Goal: Task Accomplishment & Management: Use online tool/utility

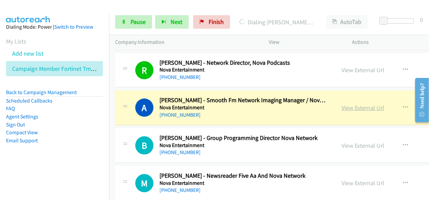
click at [343, 105] on link "View External Url" at bounding box center [363, 108] width 43 height 8
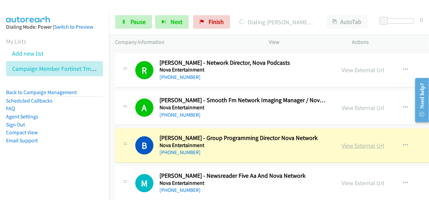
click at [361, 143] on link "View External Url" at bounding box center [363, 145] width 43 height 8
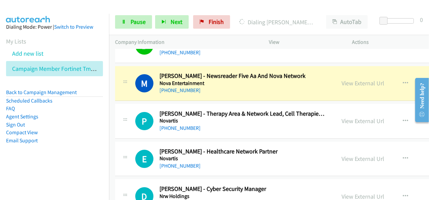
scroll to position [1213, 0]
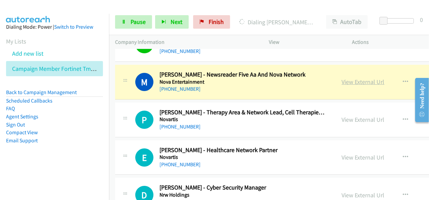
click at [360, 78] on link "View External Url" at bounding box center [363, 82] width 43 height 8
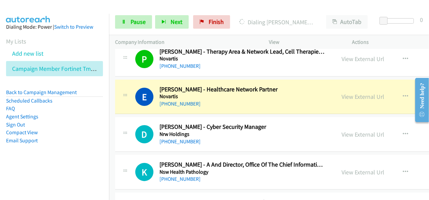
scroll to position [1280, 0]
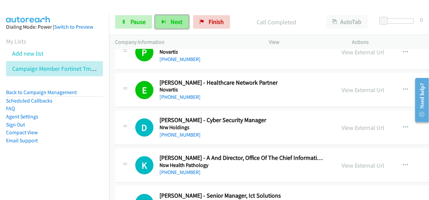
click at [175, 24] on span "Next" at bounding box center [177, 22] width 12 height 8
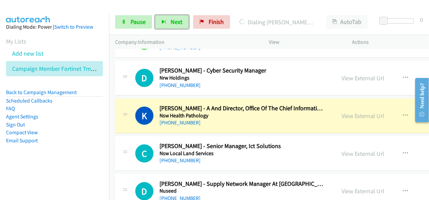
scroll to position [1347, 0]
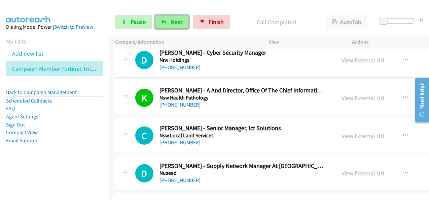
click at [173, 17] on button "Next" at bounding box center [172, 21] width 34 height 13
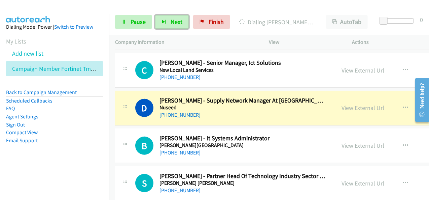
scroll to position [1415, 0]
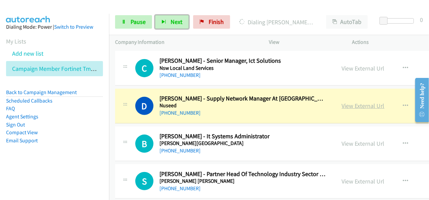
click at [358, 102] on link "View External Url" at bounding box center [363, 106] width 43 height 8
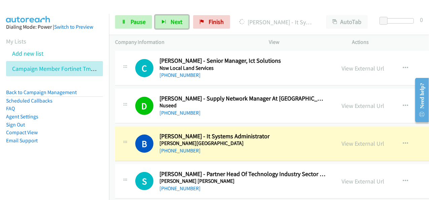
scroll to position [1448, 0]
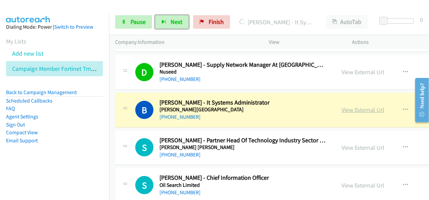
click at [360, 109] on link "View External Url" at bounding box center [363, 110] width 43 height 8
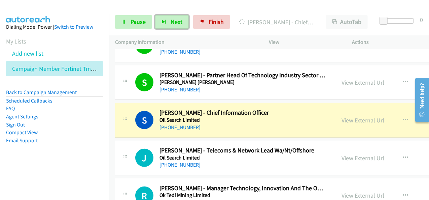
scroll to position [1516, 0]
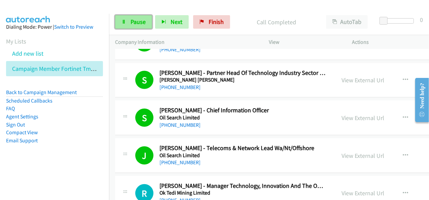
click at [133, 17] on link "Pause" at bounding box center [133, 21] width 37 height 13
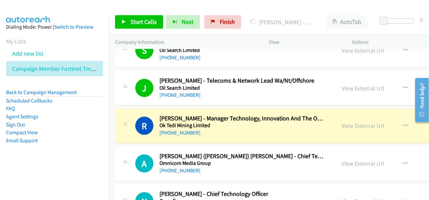
scroll to position [1617, 0]
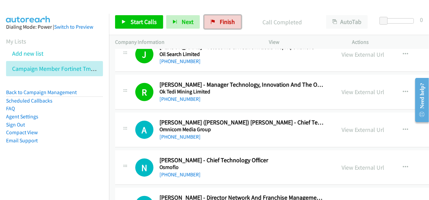
click at [214, 26] on link "Finish" at bounding box center [222, 21] width 37 height 13
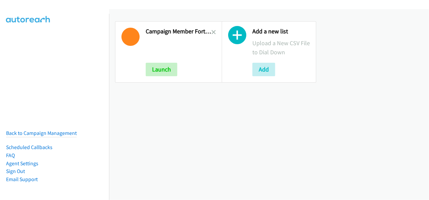
click at [214, 29] on link at bounding box center [214, 32] width 5 height 8
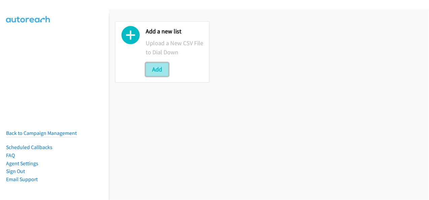
click at [156, 64] on button "Add" at bounding box center [157, 69] width 23 height 13
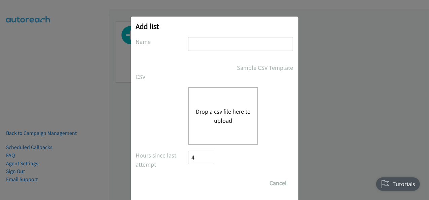
drag, startPoint x: 203, startPoint y: 48, endPoint x: 207, endPoint y: 51, distance: 4.3
click at [203, 48] on input "text" at bounding box center [240, 44] width 105 height 14
type input "Campaign Member Fortinet-TMP 301206 Webinar 18.09 AU"
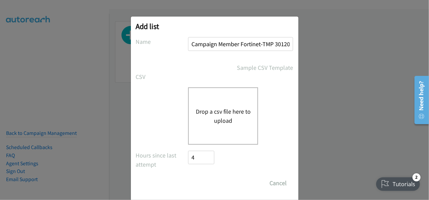
click at [232, 107] on button "Drop a csv file here to upload" at bounding box center [223, 116] width 55 height 18
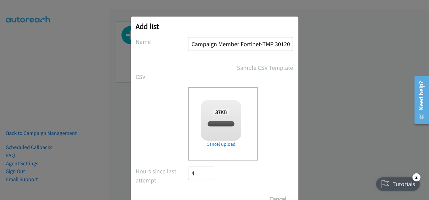
checkbox input "true"
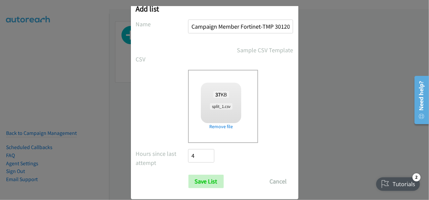
scroll to position [27, 0]
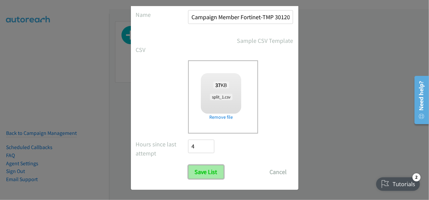
click at [208, 168] on input "Save List" at bounding box center [206, 171] width 35 height 13
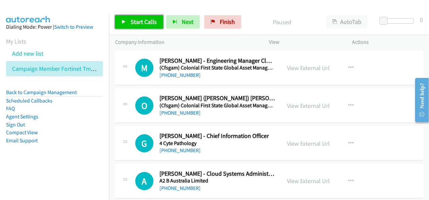
click at [141, 23] on span "Start Calls" at bounding box center [144, 22] width 26 height 8
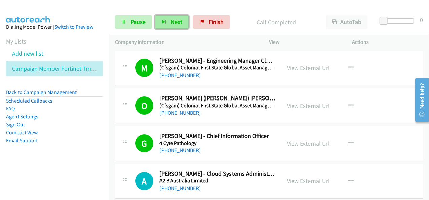
click at [168, 21] on button "Next" at bounding box center [172, 21] width 34 height 13
click at [181, 20] on button "Next" at bounding box center [172, 21] width 34 height 13
click at [164, 27] on button "Next" at bounding box center [172, 21] width 34 height 13
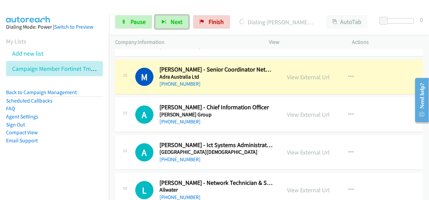
scroll to position [269, 0]
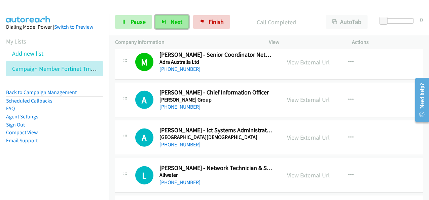
click at [160, 24] on button "Next" at bounding box center [172, 21] width 34 height 13
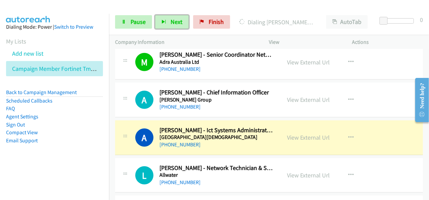
scroll to position [303, 0]
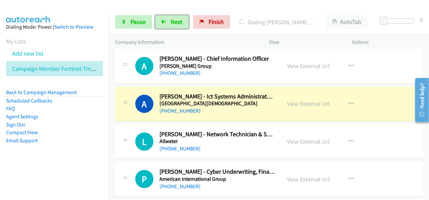
drag, startPoint x: 308, startPoint y: 102, endPoint x: 270, endPoint y: 161, distance: 69.8
click at [290, 105] on link "View External Url" at bounding box center [309, 104] width 43 height 8
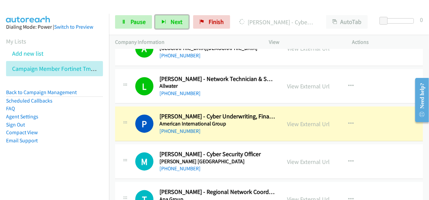
scroll to position [371, 0]
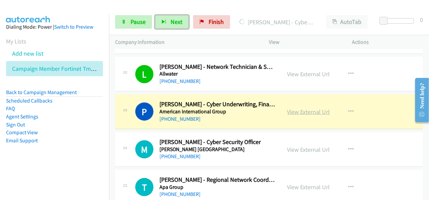
click at [296, 110] on link "View External Url" at bounding box center [309, 112] width 43 height 8
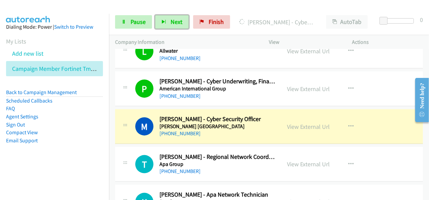
scroll to position [404, 0]
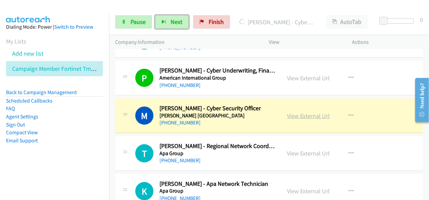
click at [304, 116] on link "View External Url" at bounding box center [309, 116] width 43 height 8
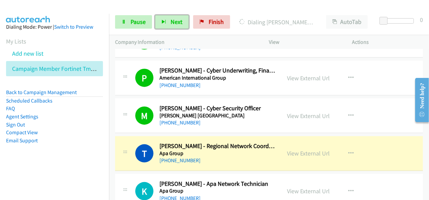
scroll to position [438, 0]
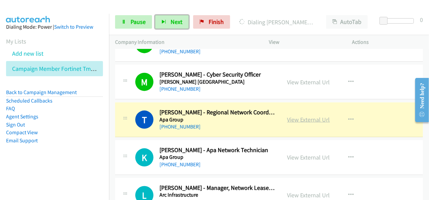
click at [305, 119] on link "View External Url" at bounding box center [309, 120] width 43 height 8
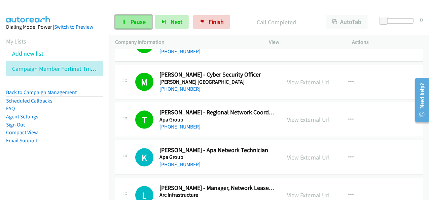
click at [139, 22] on span "Pause" at bounding box center [138, 22] width 15 height 8
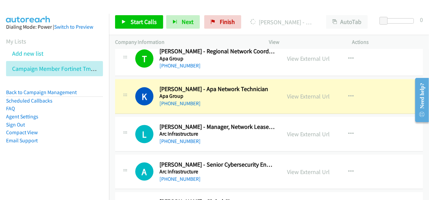
scroll to position [505, 0]
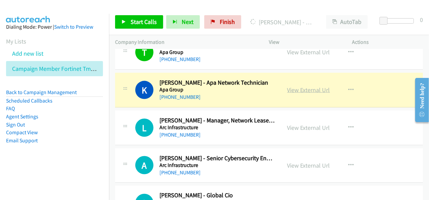
click at [305, 89] on link "View External Url" at bounding box center [309, 90] width 43 height 8
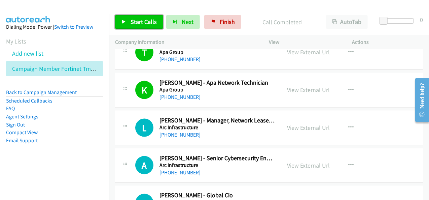
click at [155, 24] on span "Start Calls" at bounding box center [144, 22] width 26 height 8
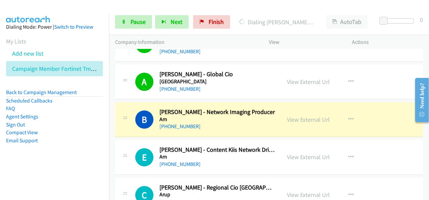
scroll to position [640, 0]
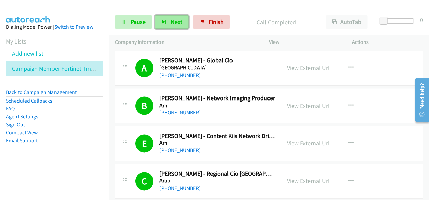
click at [185, 21] on button "Next" at bounding box center [172, 21] width 34 height 13
click at [179, 18] on span "Next" at bounding box center [177, 22] width 12 height 8
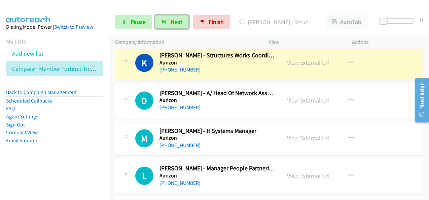
scroll to position [909, 0]
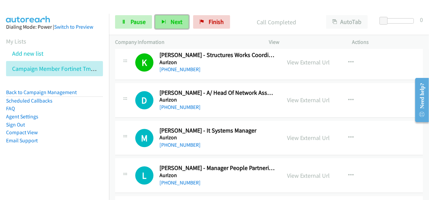
click at [169, 25] on button "Next" at bounding box center [172, 21] width 34 height 13
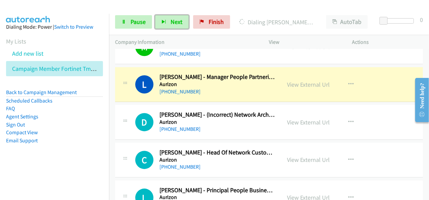
scroll to position [1011, 0]
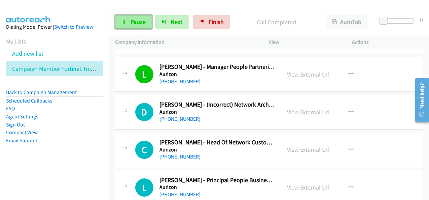
click at [129, 22] on link "Pause" at bounding box center [133, 21] width 37 height 13
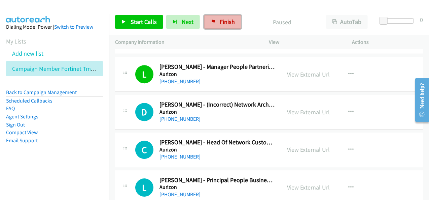
click at [233, 21] on link "Finish" at bounding box center [222, 21] width 37 height 13
